Goal: Transaction & Acquisition: Purchase product/service

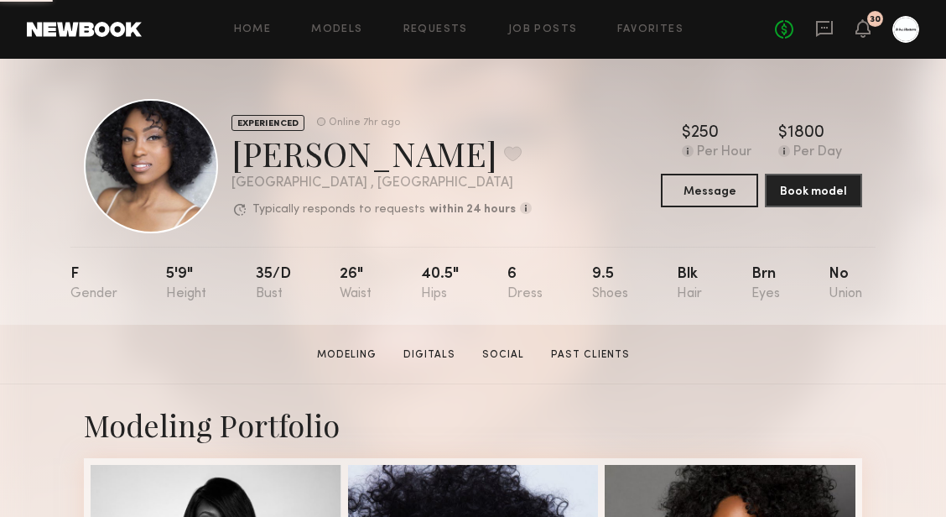
click at [146, 189] on div at bounding box center [151, 166] width 134 height 134
click at [825, 25] on icon at bounding box center [824, 28] width 18 height 18
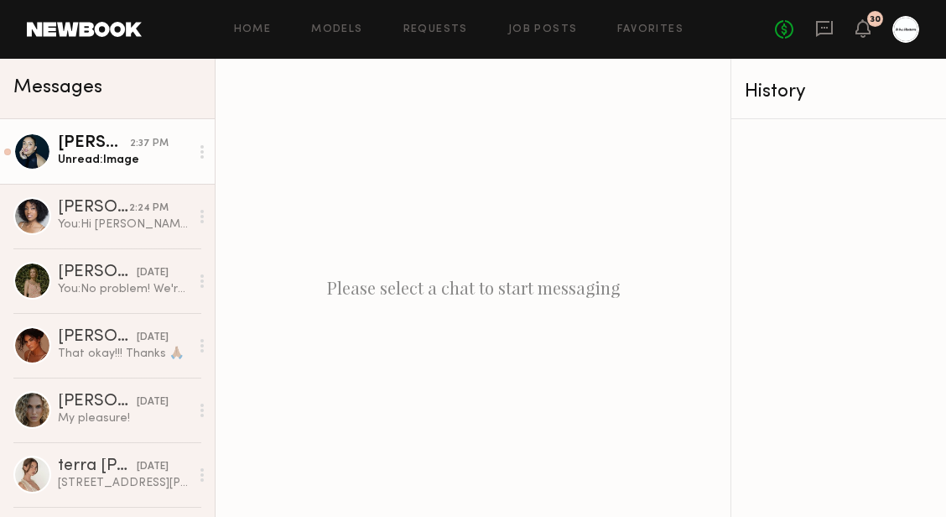
click at [103, 148] on div "[PERSON_NAME]" at bounding box center [94, 143] width 72 height 17
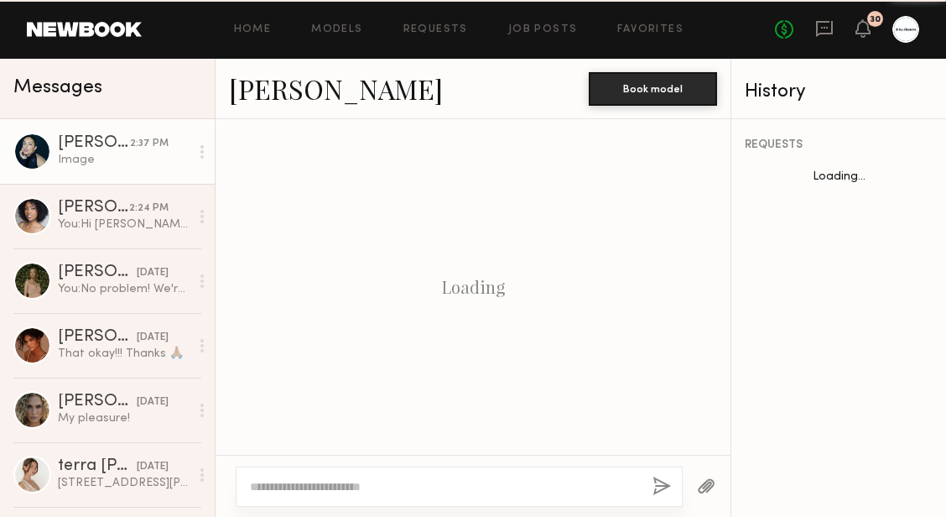
scroll to position [2176, 0]
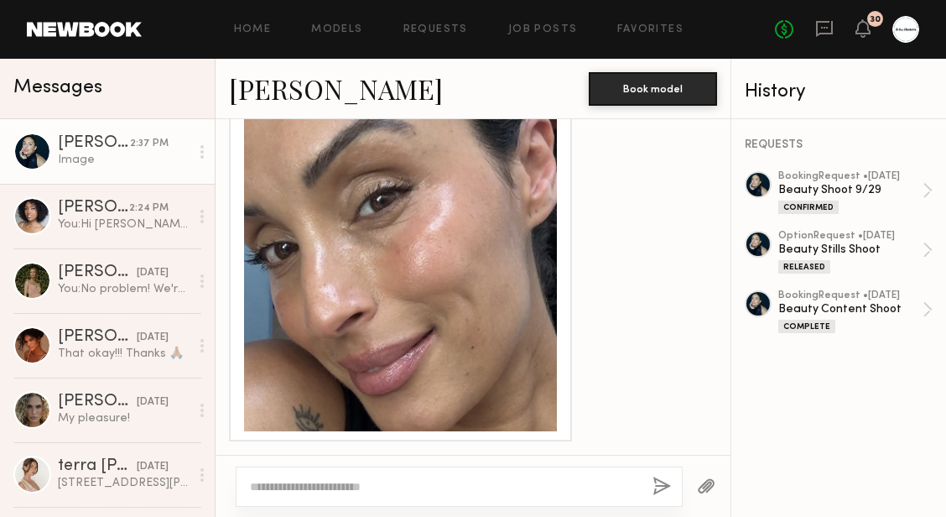
click at [504, 281] on div at bounding box center [400, 274] width 313 height 313
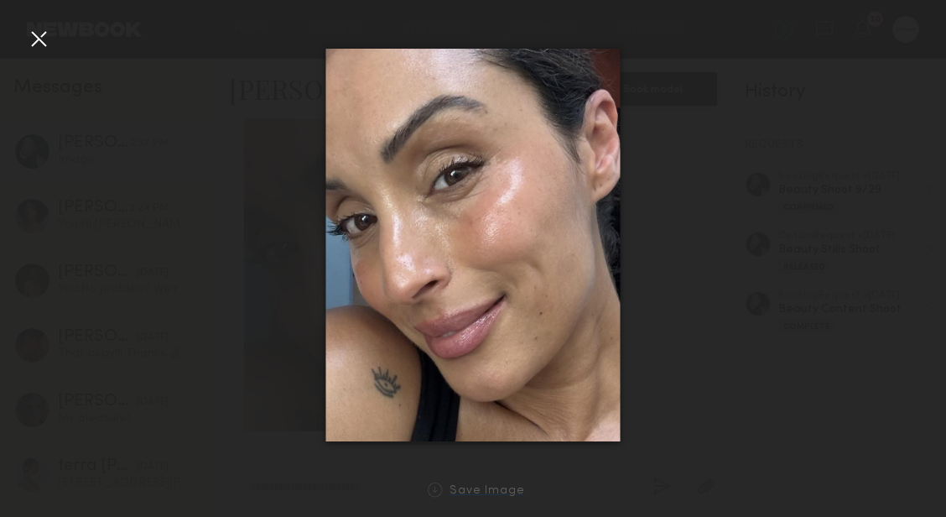
click at [472, 496] on div "Save Image" at bounding box center [487, 491] width 75 height 13
click at [668, 118] on div at bounding box center [473, 245] width 946 height 436
click at [45, 31] on div at bounding box center [38, 38] width 27 height 27
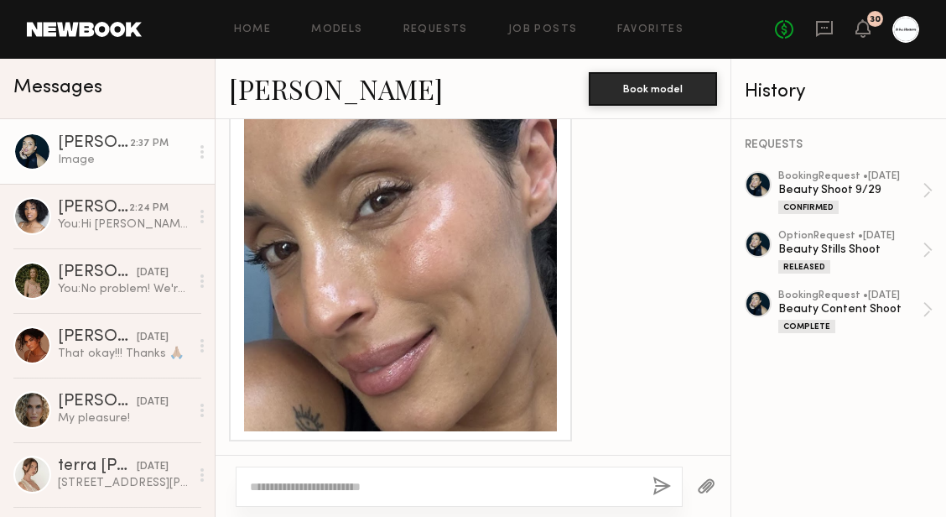
click at [424, 497] on div at bounding box center [459, 486] width 447 height 40
click at [426, 490] on textarea at bounding box center [444, 486] width 389 height 17
type textarea "*********"
click at [661, 483] on button "button" at bounding box center [661, 486] width 18 height 21
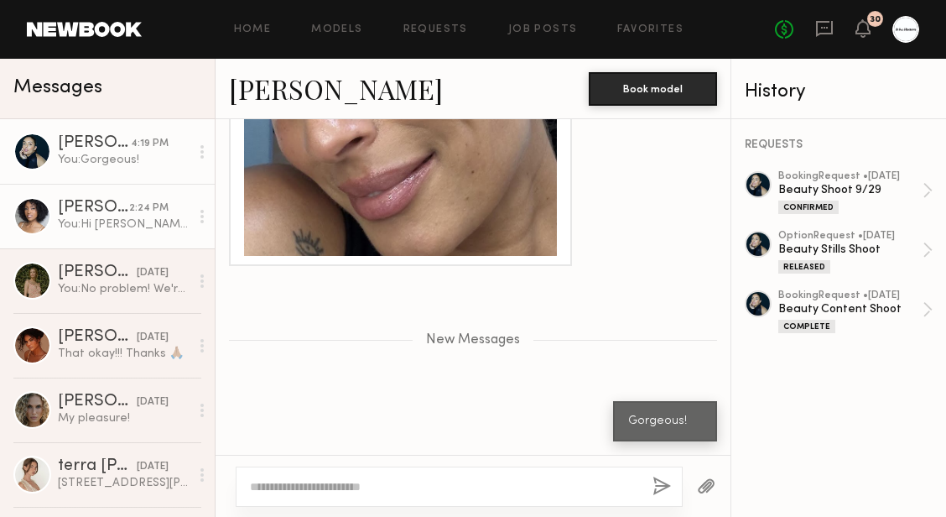
click at [101, 204] on div "[PERSON_NAME]" at bounding box center [93, 208] width 71 height 17
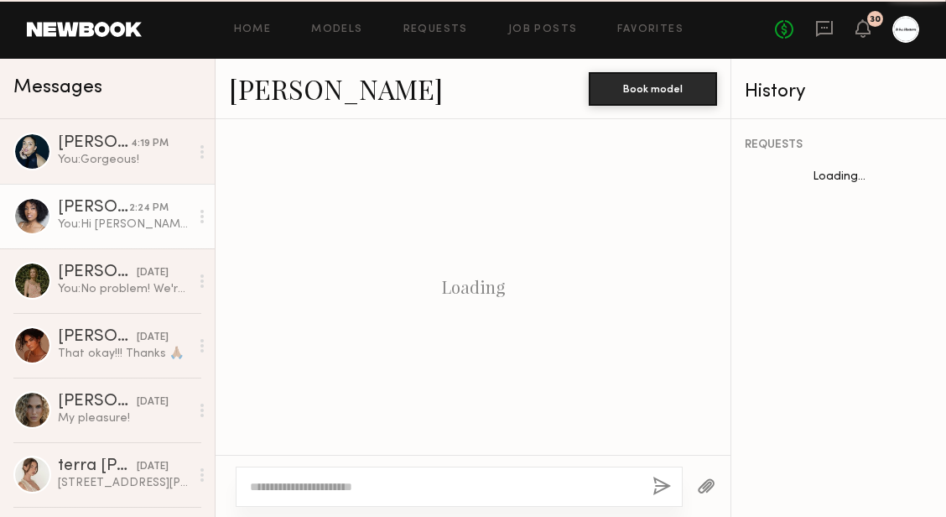
scroll to position [2168, 0]
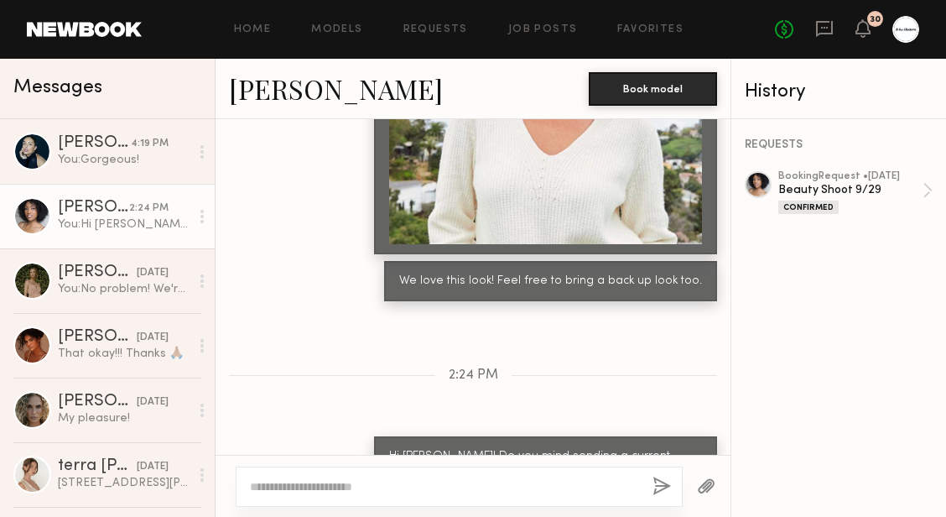
click at [756, 184] on div at bounding box center [758, 184] width 27 height 27
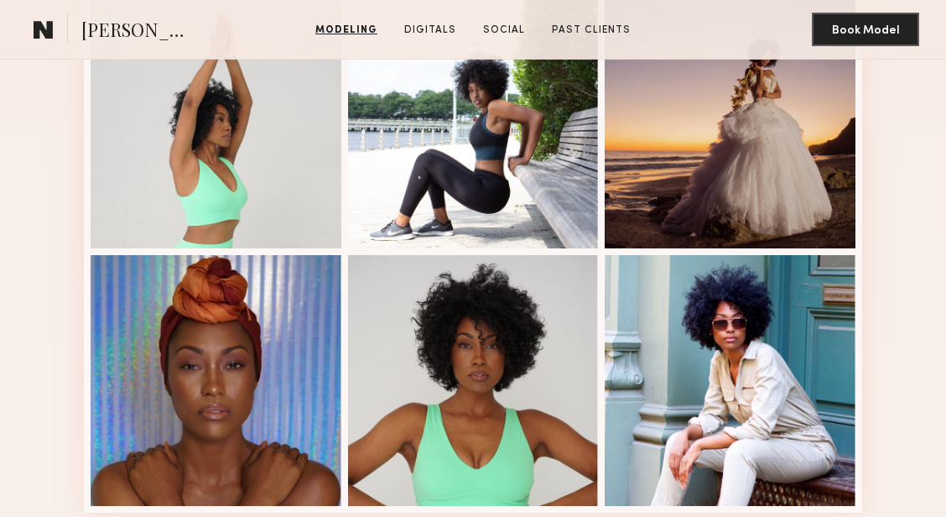
scroll to position [528, 0]
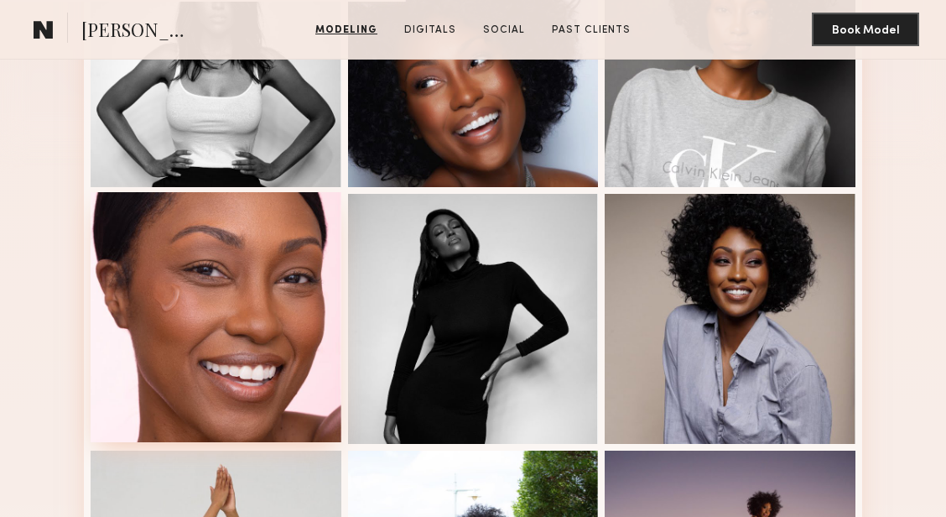
click at [179, 272] on div at bounding box center [216, 317] width 251 height 251
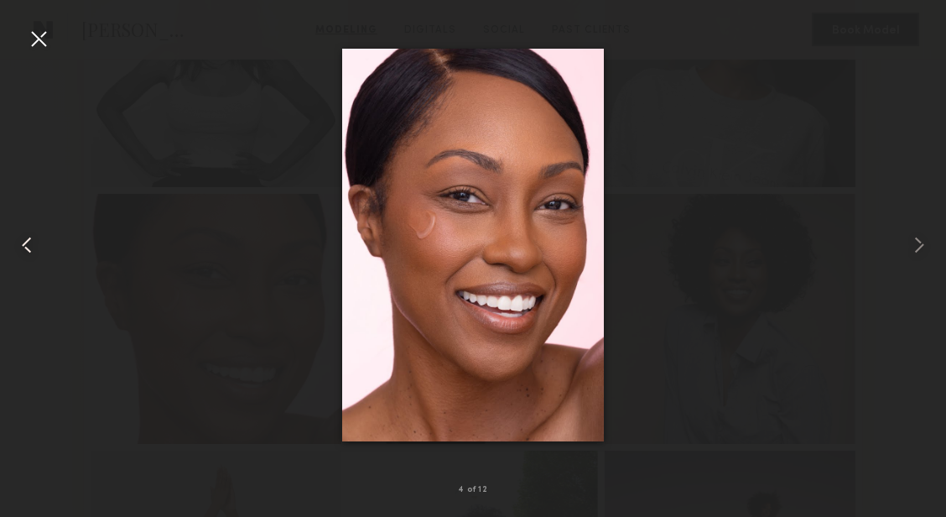
click at [24, 41] on div at bounding box center [19, 245] width 38 height 436
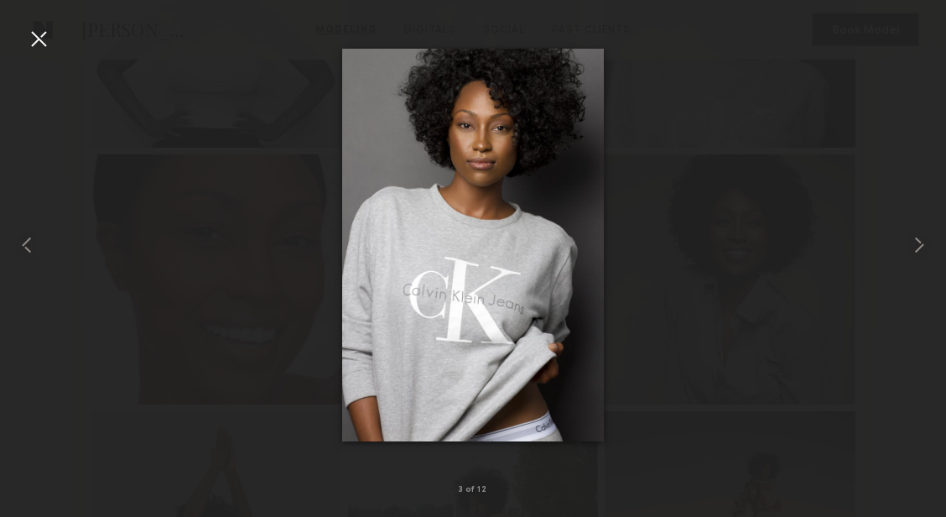
scroll to position [567, 0]
click at [43, 36] on div at bounding box center [38, 38] width 27 height 27
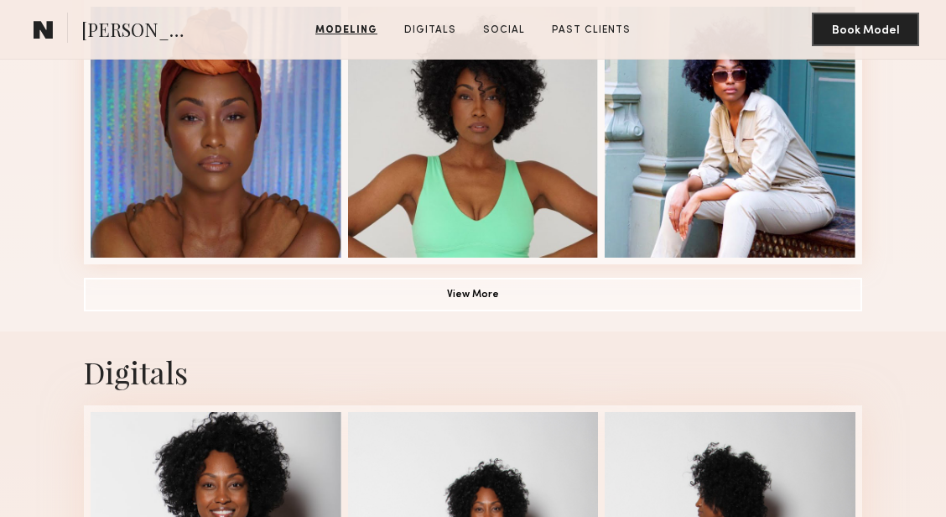
scroll to position [1232, 0]
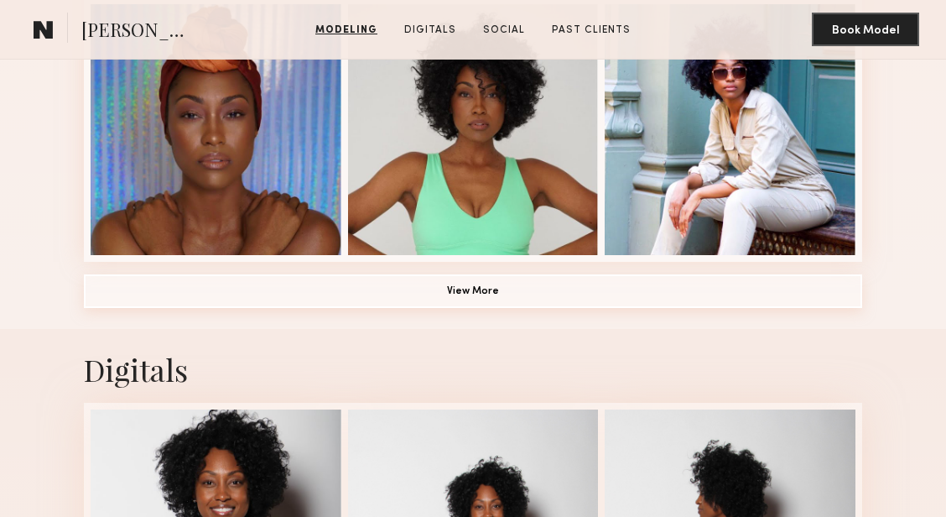
click at [476, 286] on button "View More" at bounding box center [473, 291] width 778 height 34
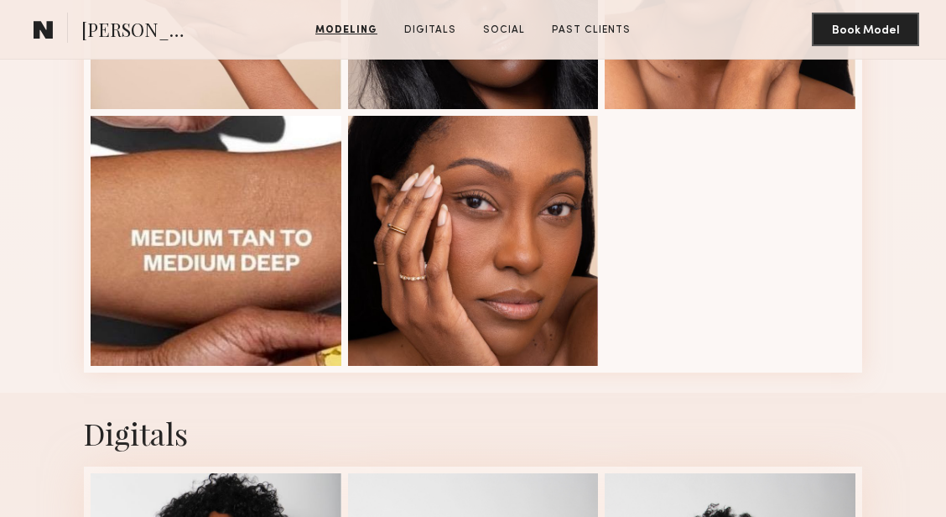
scroll to position [2151, 0]
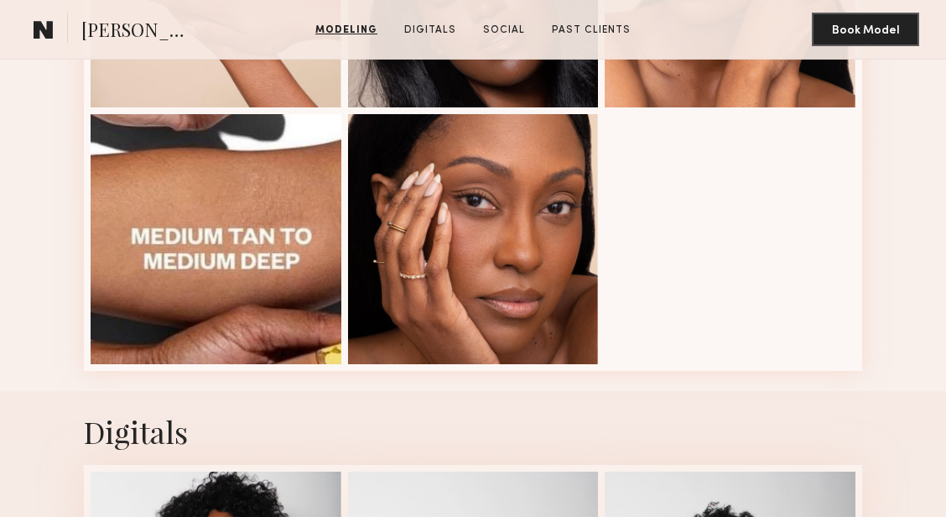
click at [476, 286] on div at bounding box center [473, 239] width 251 height 251
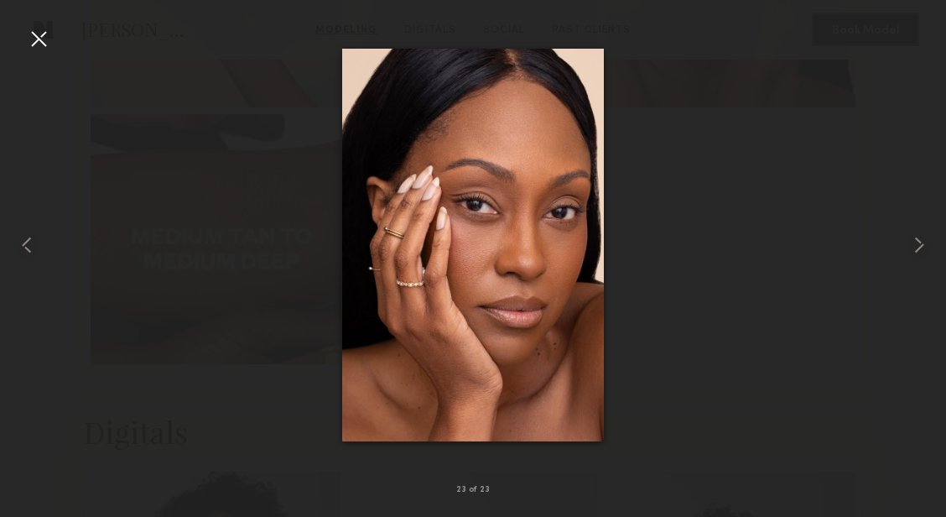
click at [673, 247] on div at bounding box center [473, 245] width 946 height 436
click at [43, 47] on div at bounding box center [38, 38] width 27 height 27
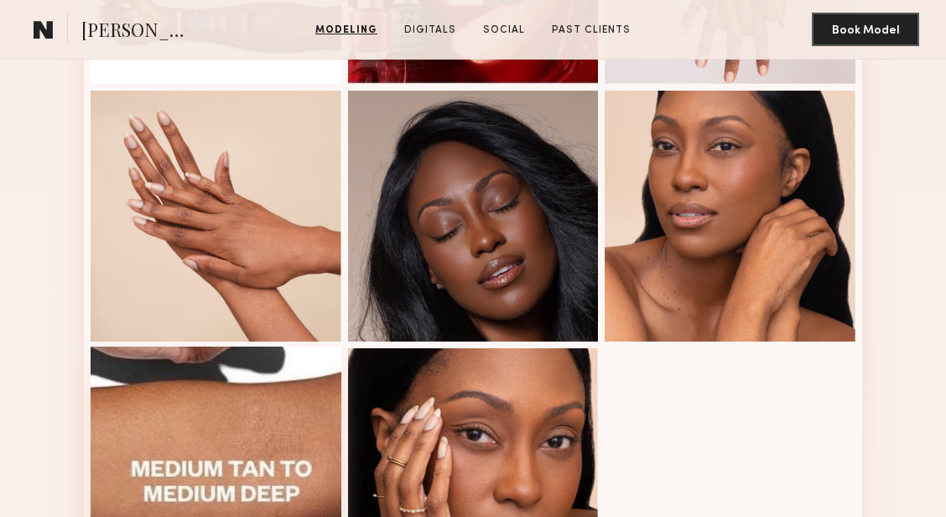
scroll to position [1952, 0]
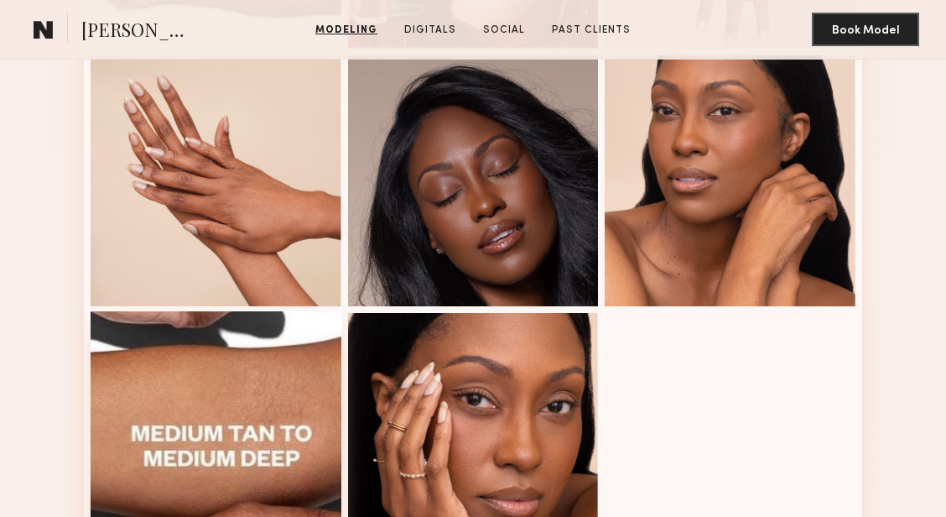
click at [185, 442] on div at bounding box center [216, 436] width 251 height 251
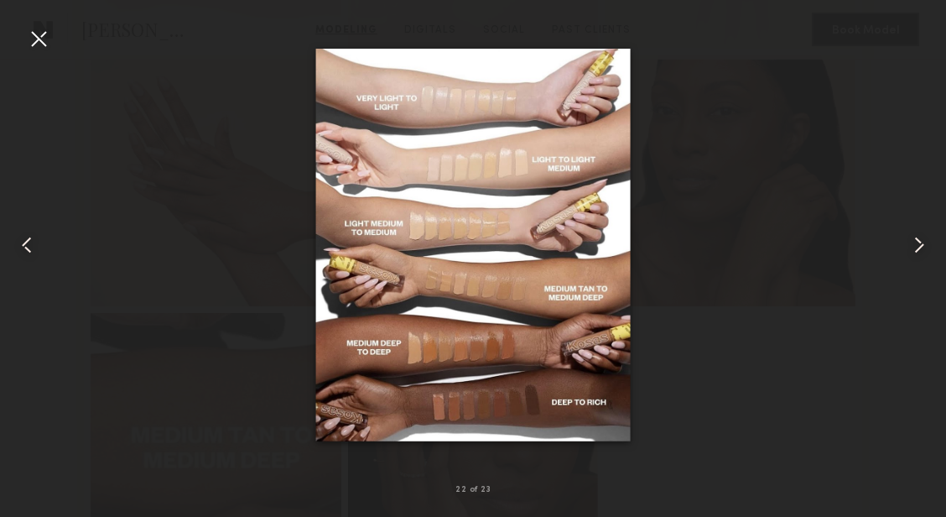
click at [29, 37] on div at bounding box center [38, 38] width 27 height 27
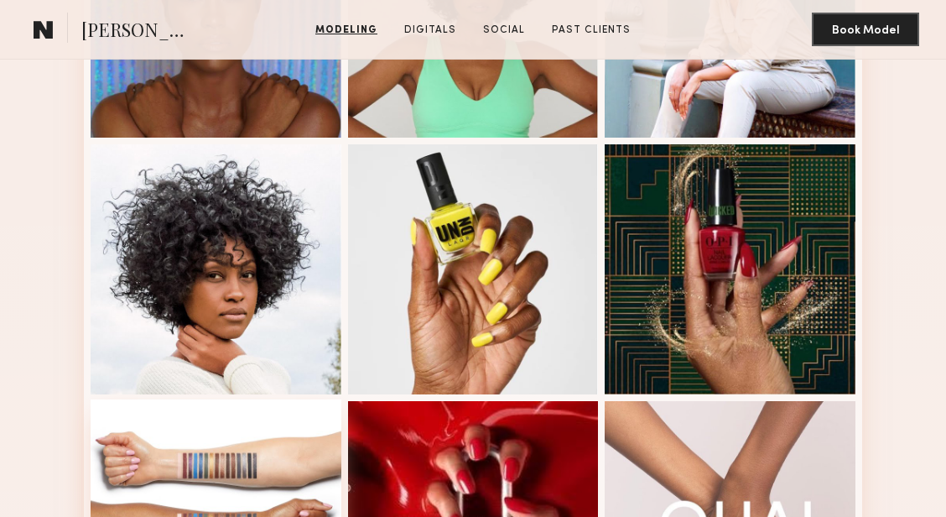
scroll to position [1348, 0]
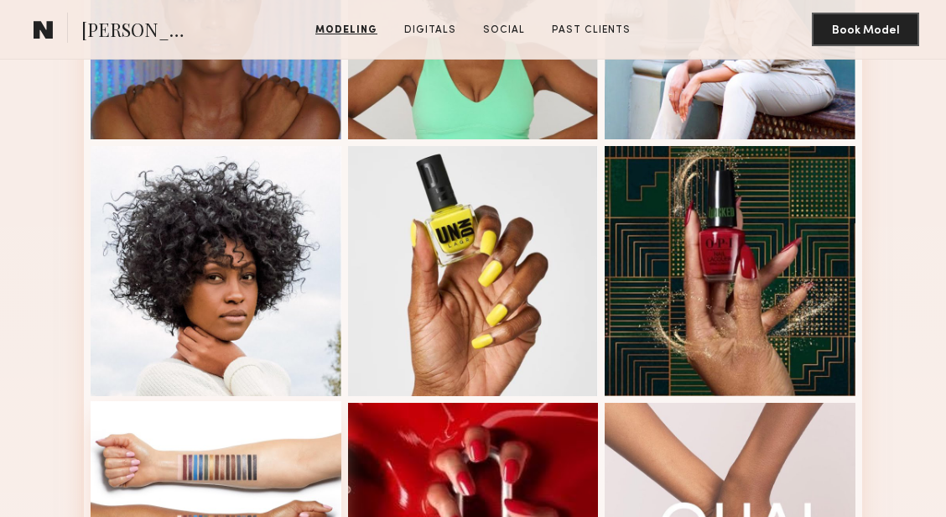
click at [128, 246] on div at bounding box center [216, 271] width 251 height 251
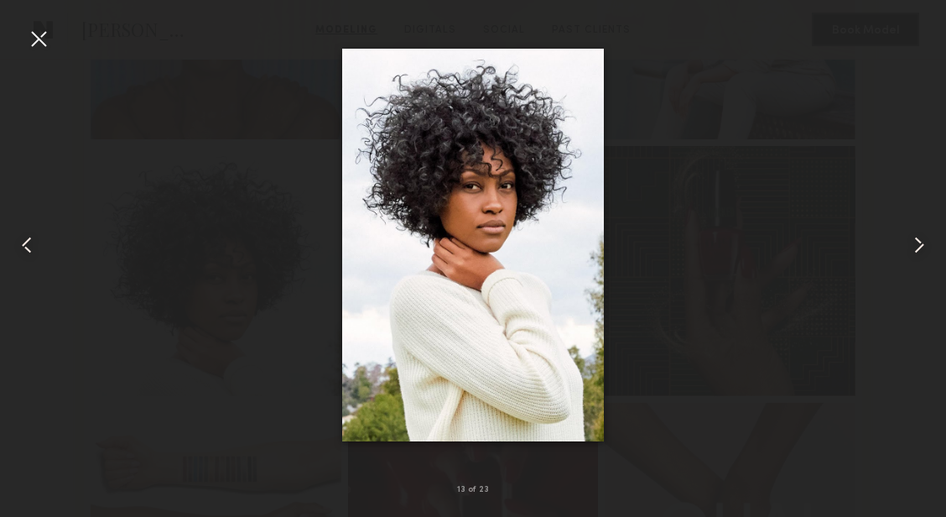
click at [39, 33] on div at bounding box center [38, 38] width 27 height 27
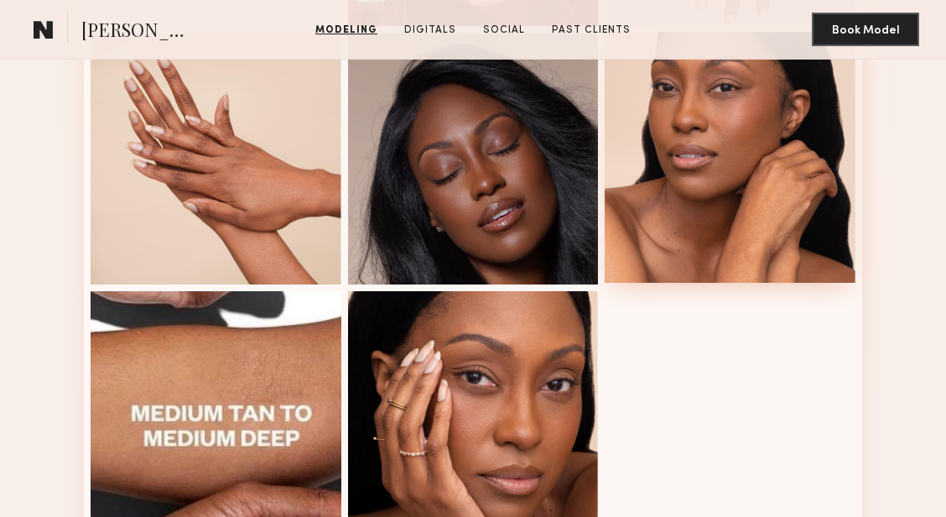
scroll to position [1928, 0]
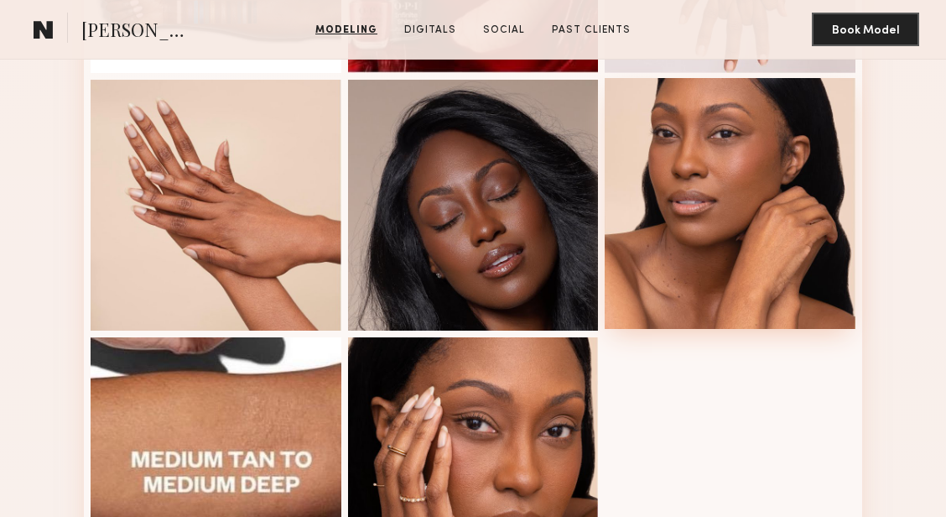
click at [798, 261] on div at bounding box center [730, 203] width 251 height 251
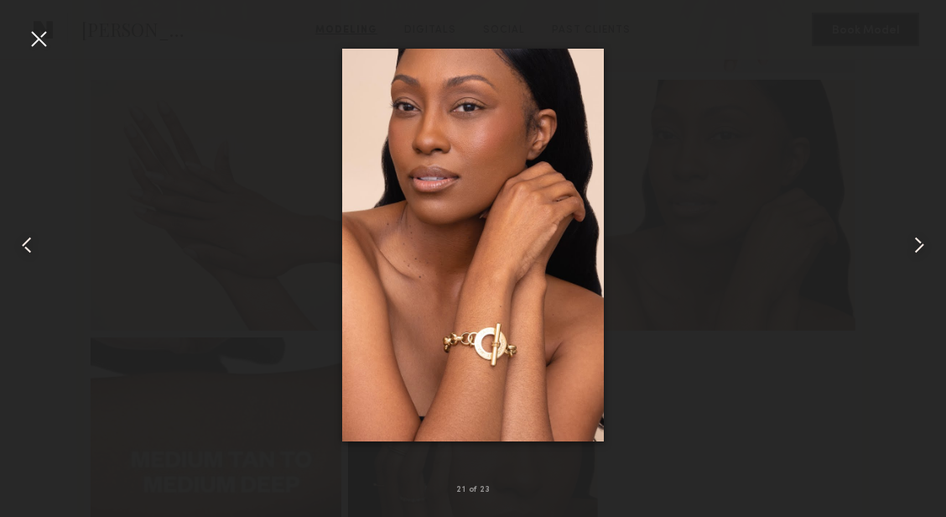
click at [43, 49] on div at bounding box center [38, 38] width 27 height 27
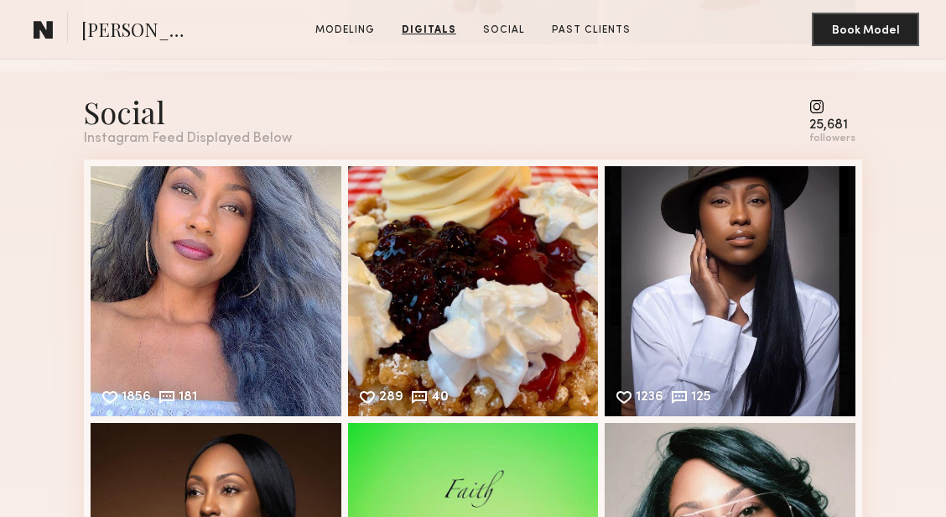
scroll to position [3106, 0]
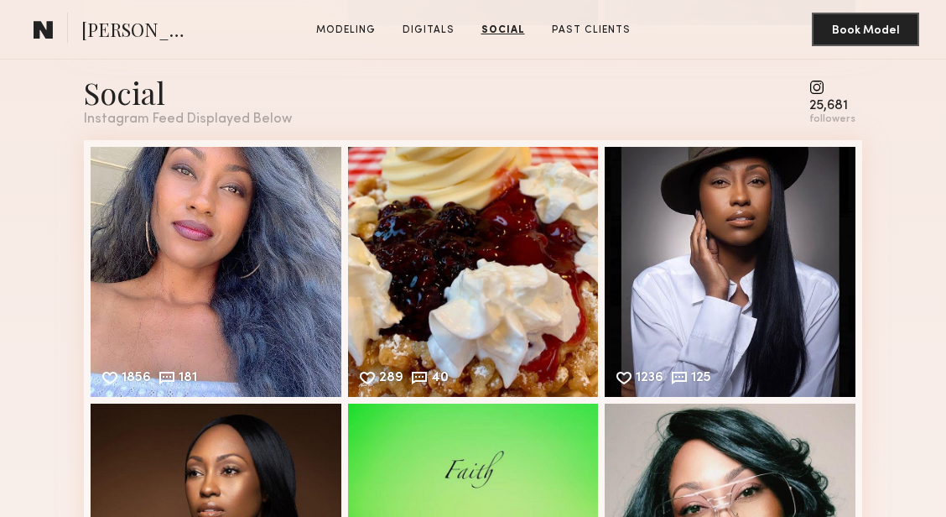
click at [60, 117] on div "Social Instagram Feed Displayed Below 25,681 followers 1856 181 Likes & comment…" at bounding box center [473, 390] width 946 height 676
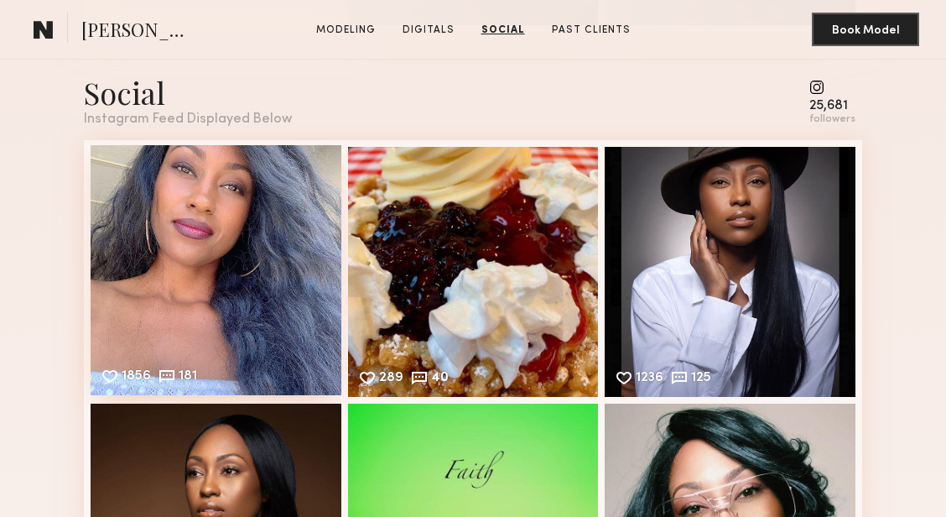
click at [273, 249] on div "1856 181 Likes & comments displayed to show model’s engagement" at bounding box center [216, 270] width 251 height 251
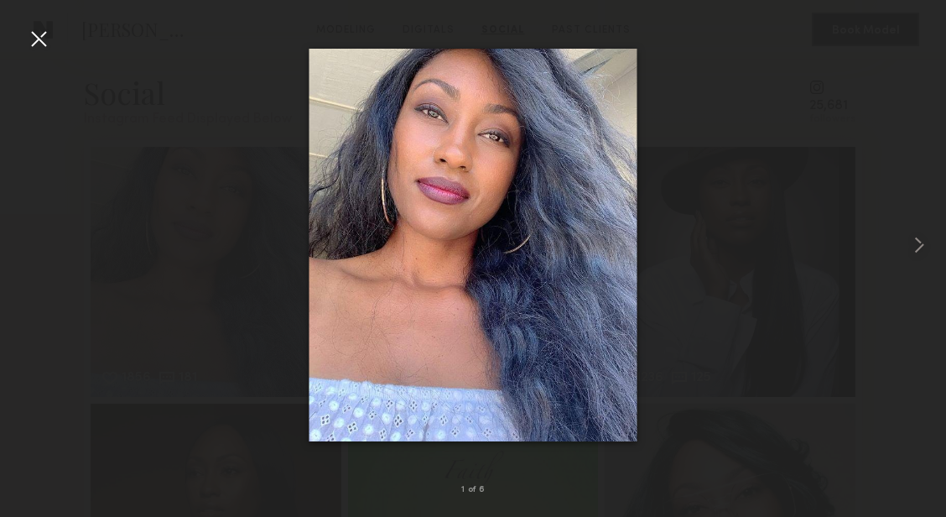
click at [24, 13] on nb-gallery-light "1 of 6" at bounding box center [473, 258] width 946 height 517
click at [30, 36] on div at bounding box center [38, 38] width 27 height 27
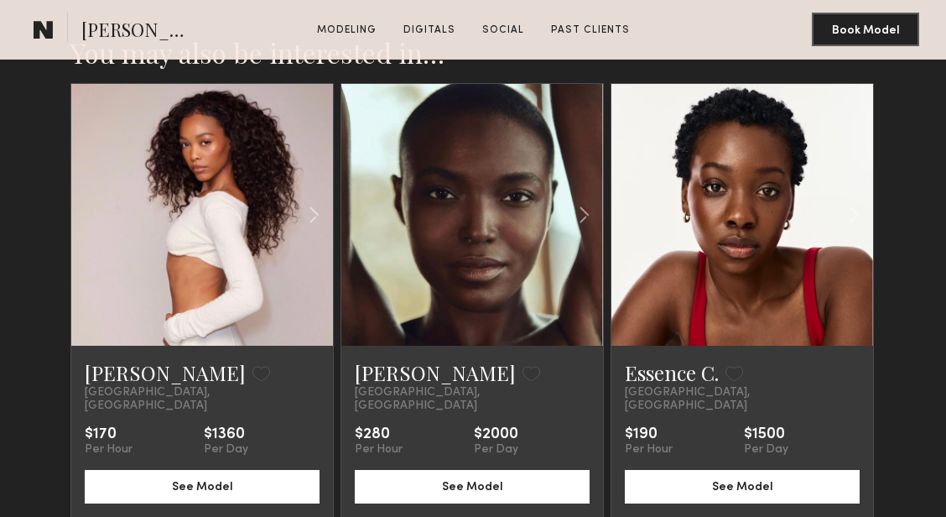
scroll to position [4083, 0]
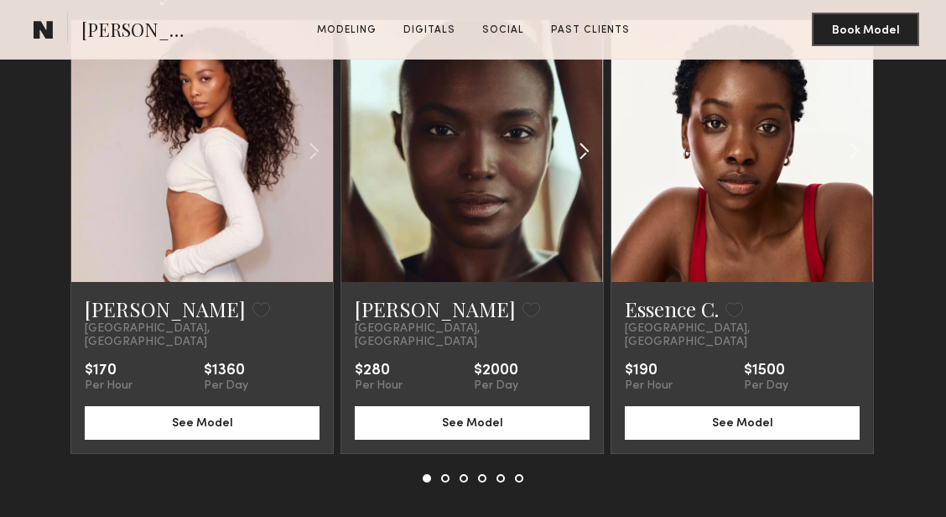
click at [574, 159] on common-icon at bounding box center [584, 151] width 24 height 32
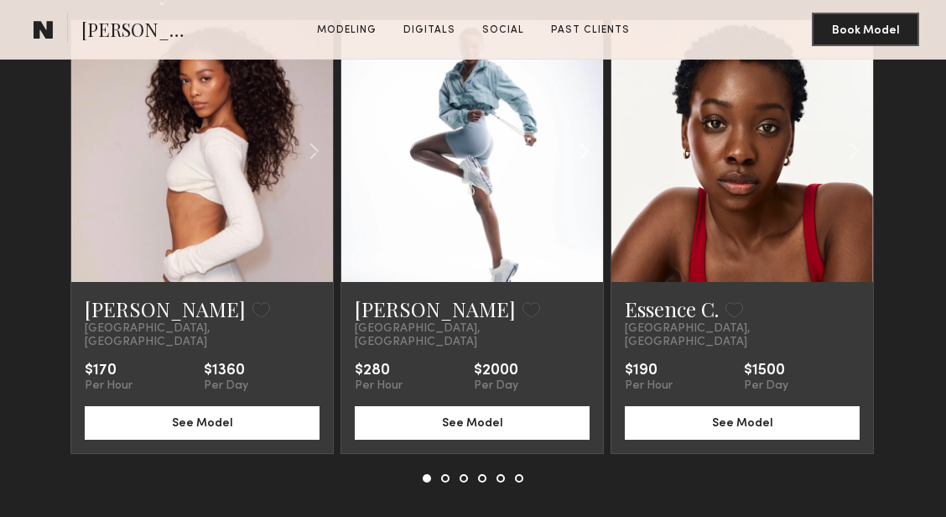
click at [574, 159] on common-icon at bounding box center [584, 151] width 24 height 32
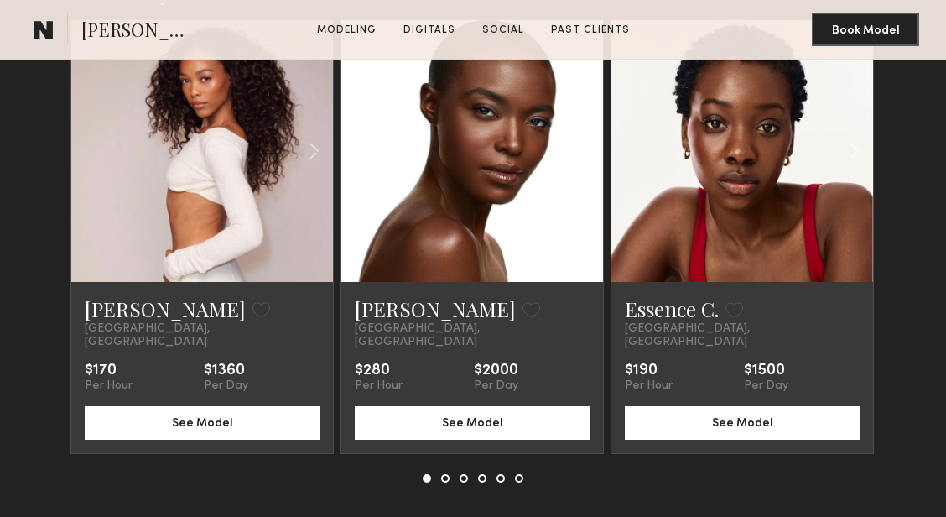
click at [574, 159] on common-icon at bounding box center [584, 151] width 24 height 32
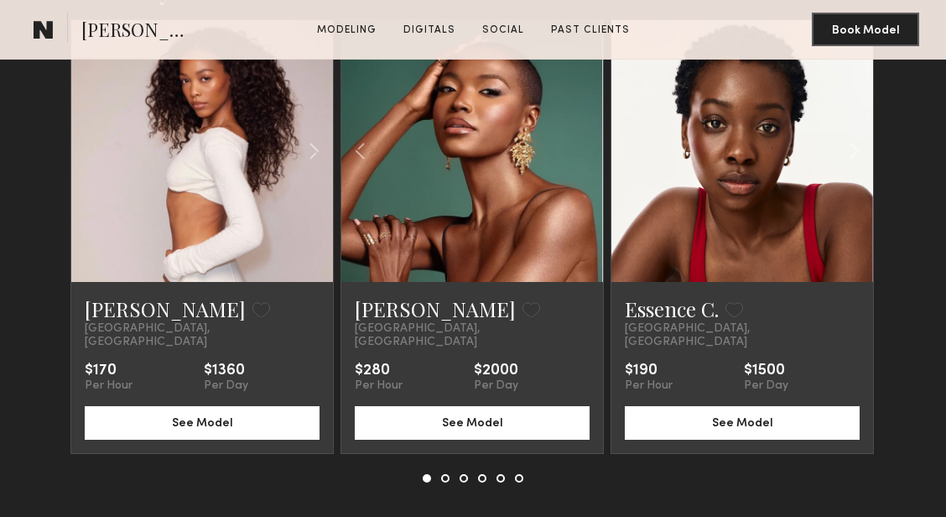
click at [574, 159] on div at bounding box center [472, 151] width 262 height 262
click at [856, 137] on common-icon at bounding box center [854, 151] width 24 height 32
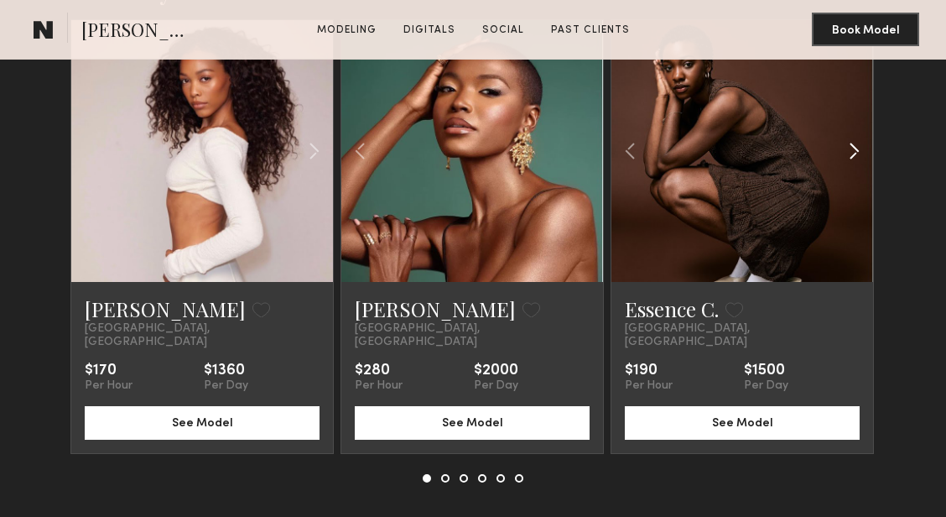
click at [856, 137] on common-icon at bounding box center [854, 151] width 24 height 32
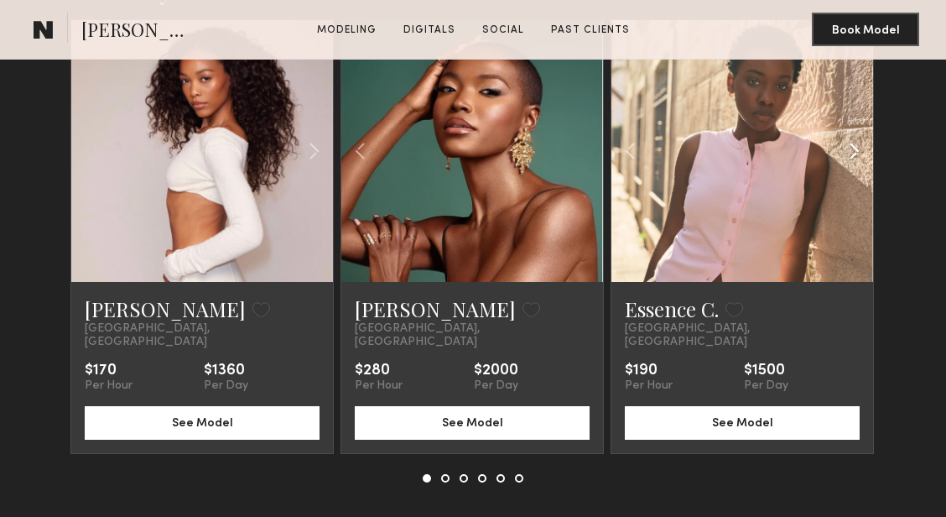
click at [856, 137] on common-icon at bounding box center [854, 151] width 24 height 32
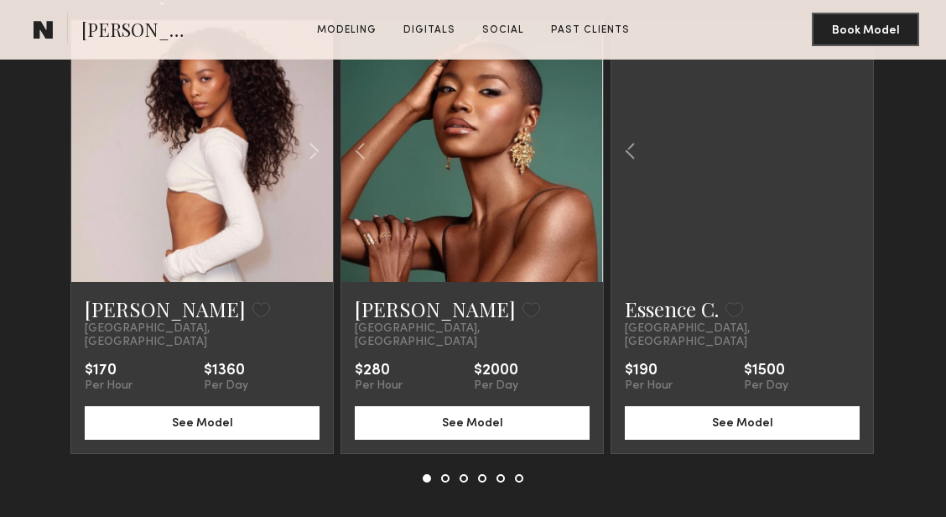
click at [856, 137] on div at bounding box center [742, 151] width 262 height 262
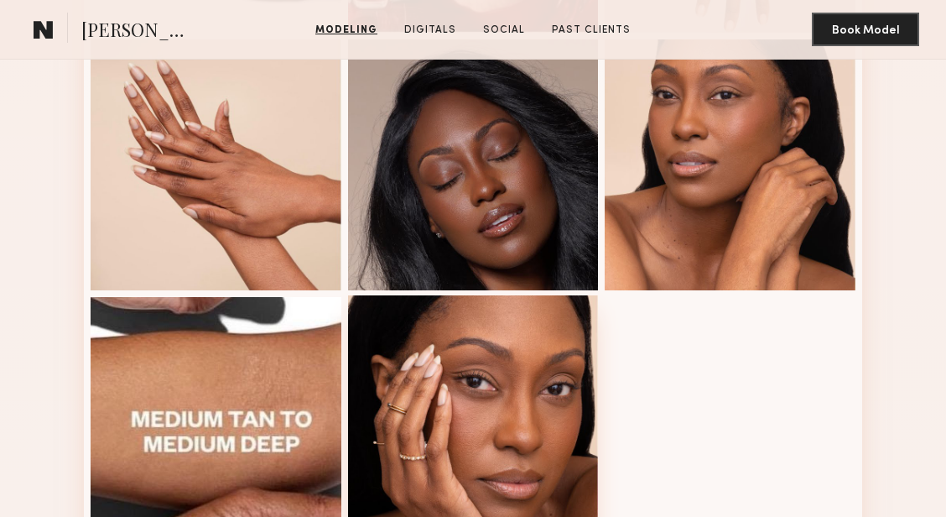
scroll to position [1996, 0]
